Goal: Navigation & Orientation: Find specific page/section

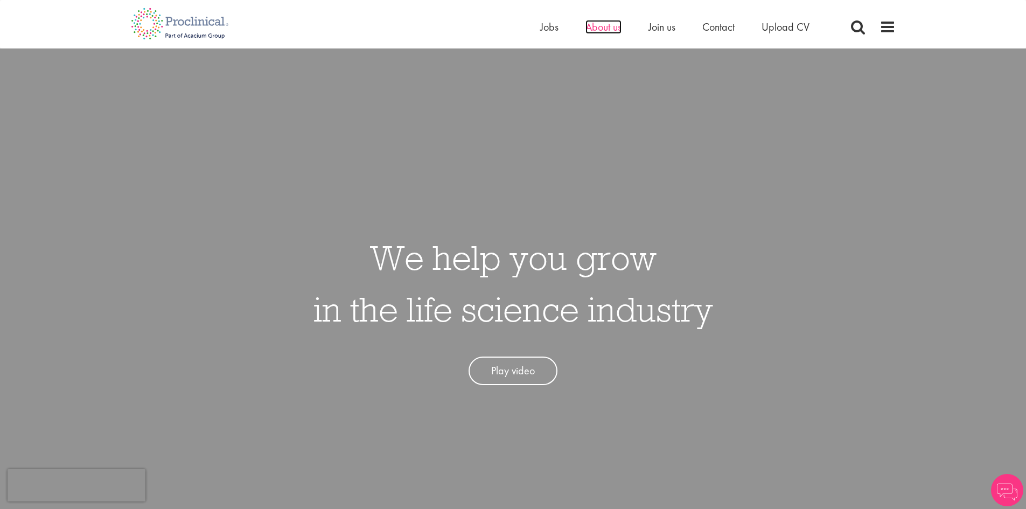
click at [599, 29] on span "About us" at bounding box center [603, 27] width 36 height 14
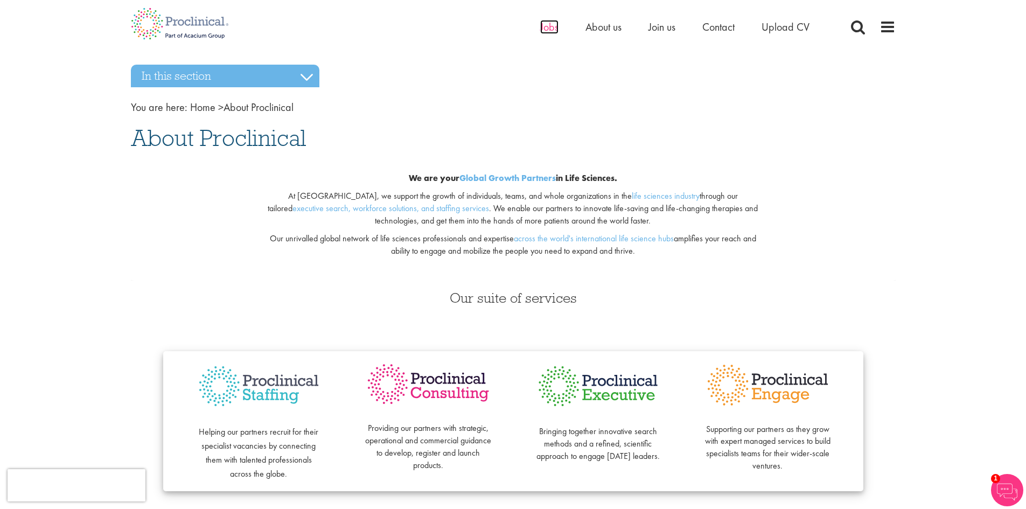
click at [551, 29] on span "Jobs" at bounding box center [549, 27] width 18 height 14
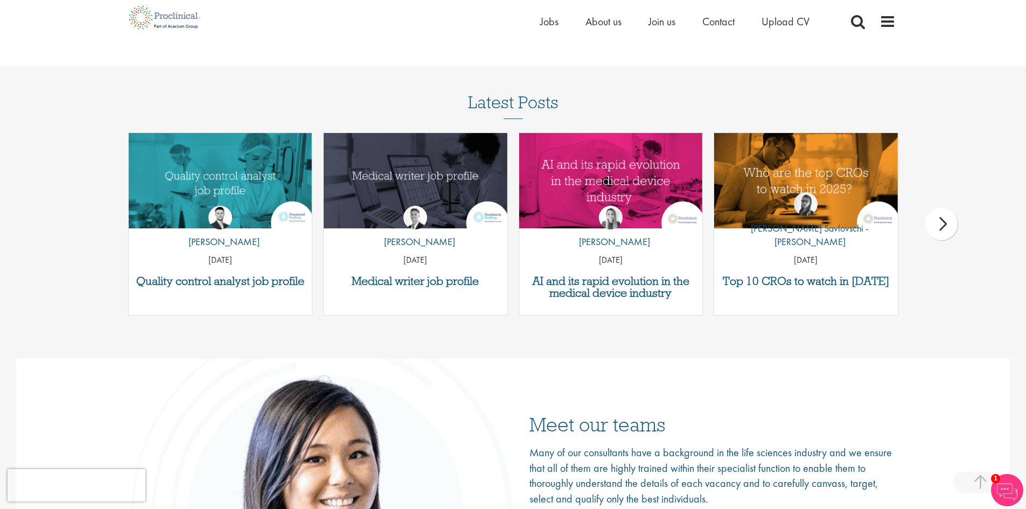
scroll to position [1562, 0]
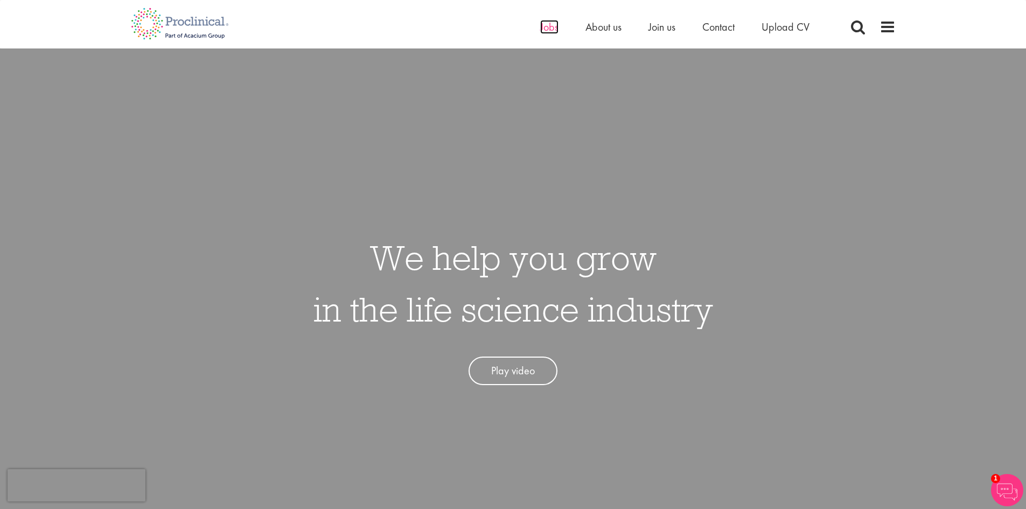
click at [544, 26] on span "Jobs" at bounding box center [549, 27] width 18 height 14
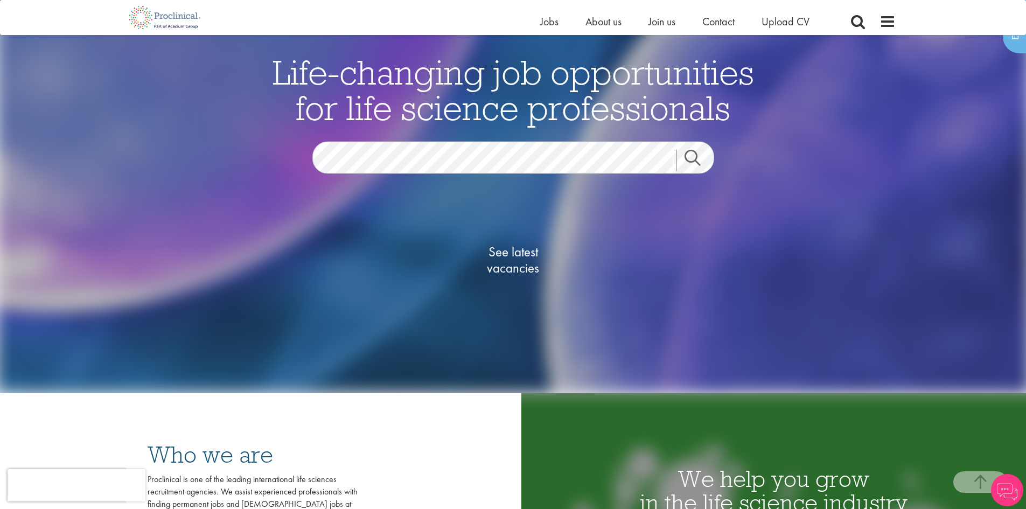
scroll to position [269, 0]
